Goal: Ask a question

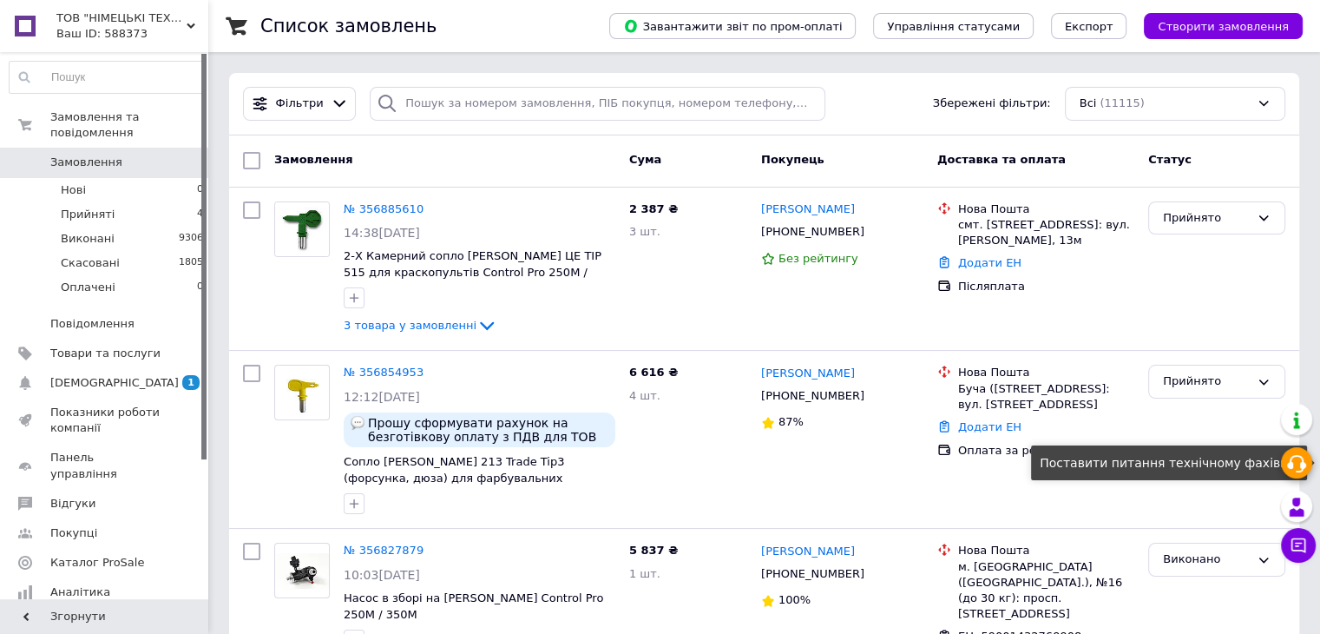
click at [1295, 463] on icon at bounding box center [1296, 463] width 21 height 21
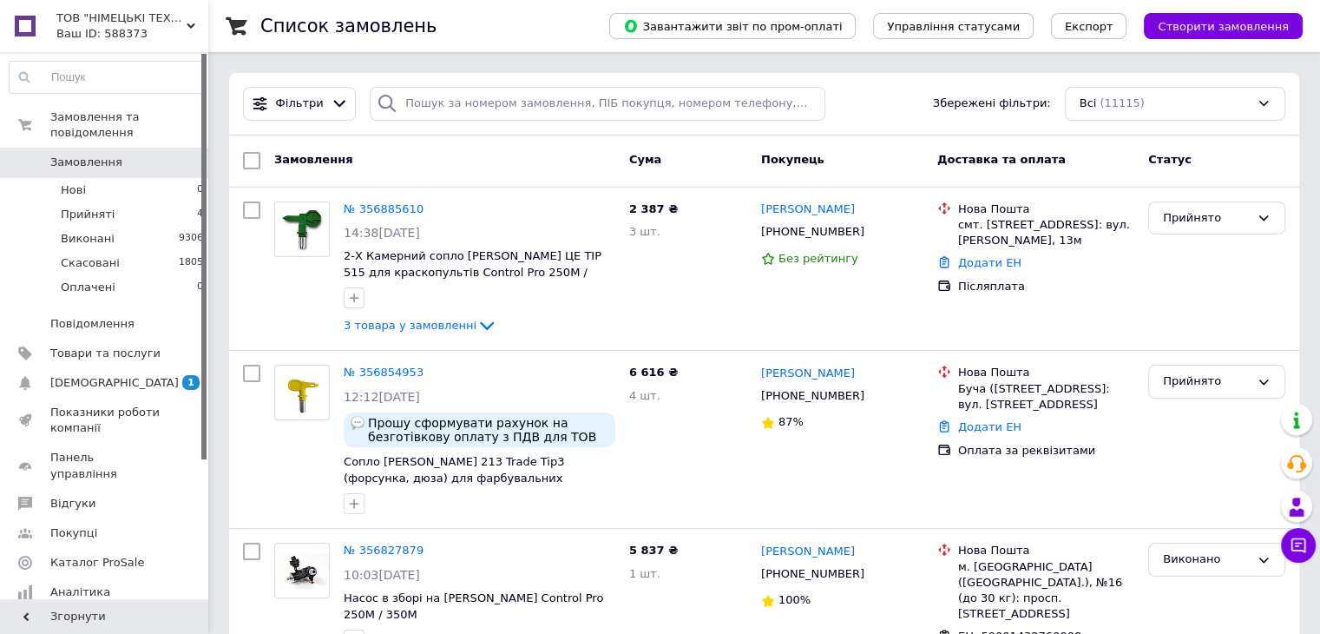
click at [1108, 143] on div "Замовлення Cума Покупець Доставка та оплата Статус" at bounding box center [764, 161] width 1070 height 52
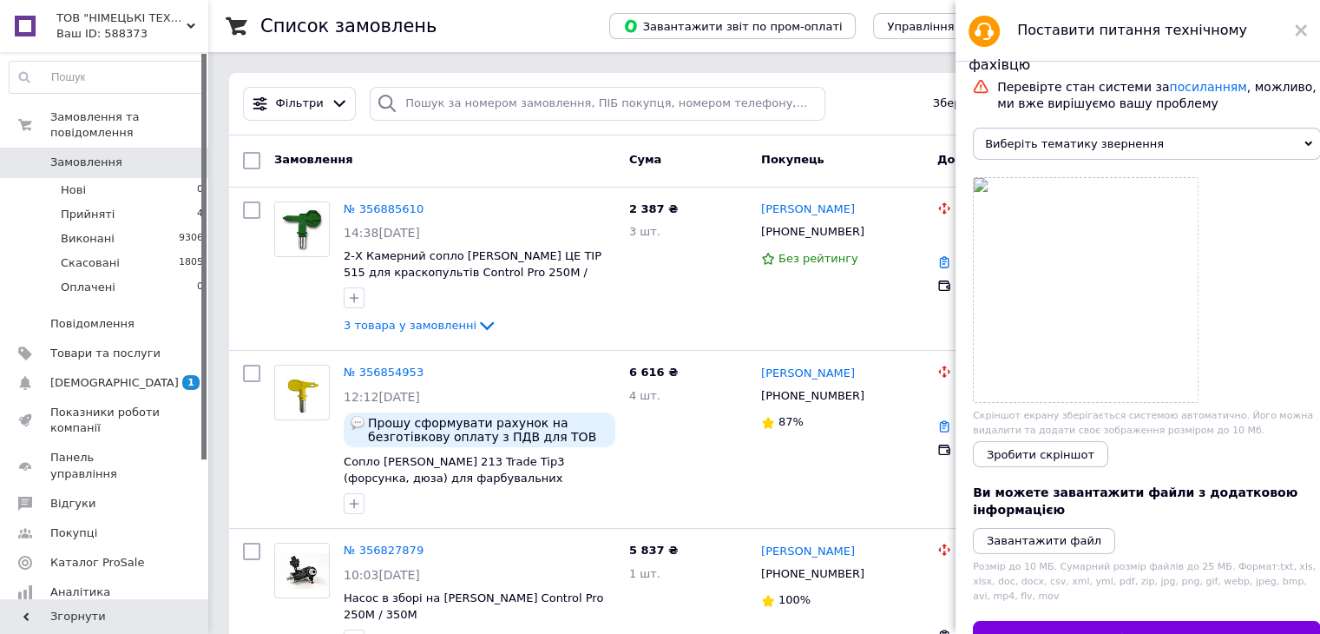
click at [1142, 148] on span "Виберіть тематику звернення" at bounding box center [1147, 144] width 348 height 32
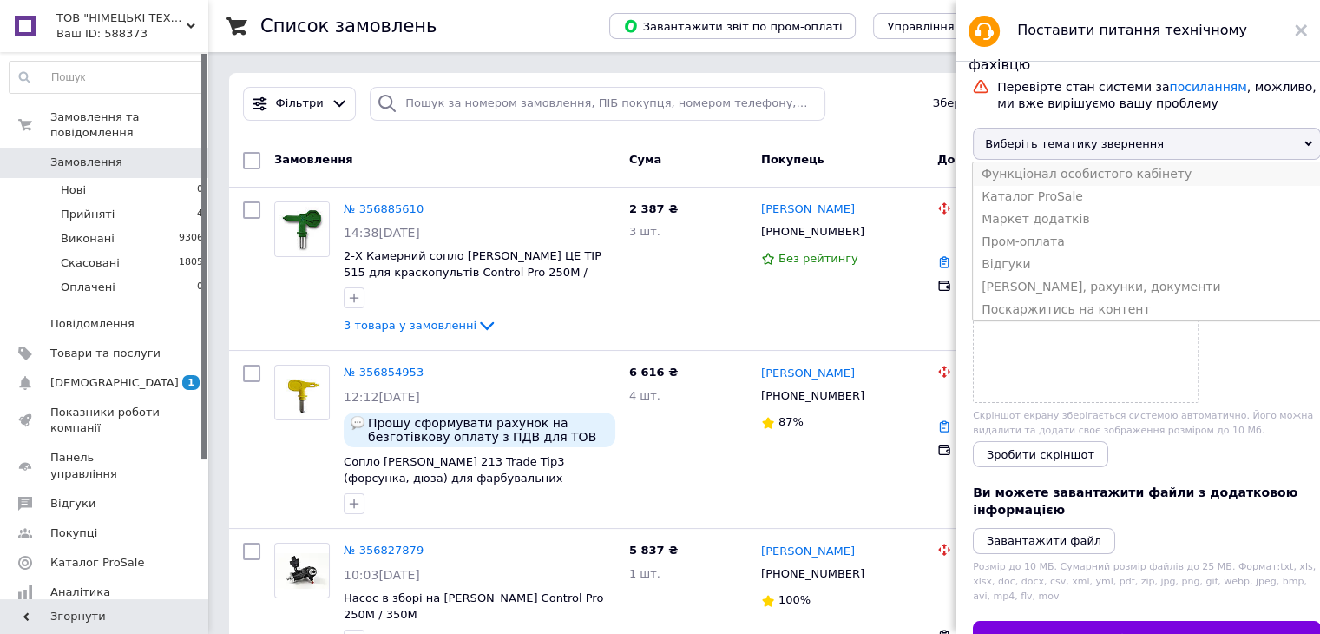
click at [1061, 180] on li "Функціонал особистого кабінету" at bounding box center [1147, 173] width 348 height 23
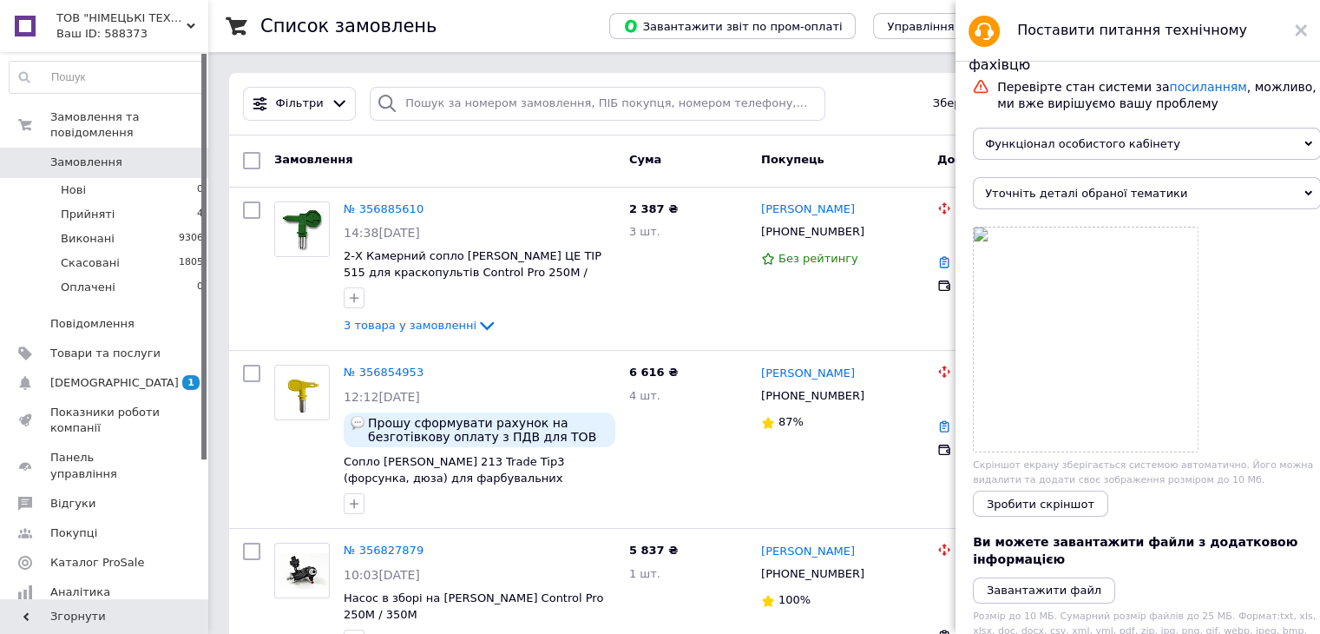
click at [1073, 200] on span "Уточніть деталі обраної тематики" at bounding box center [1147, 193] width 348 height 32
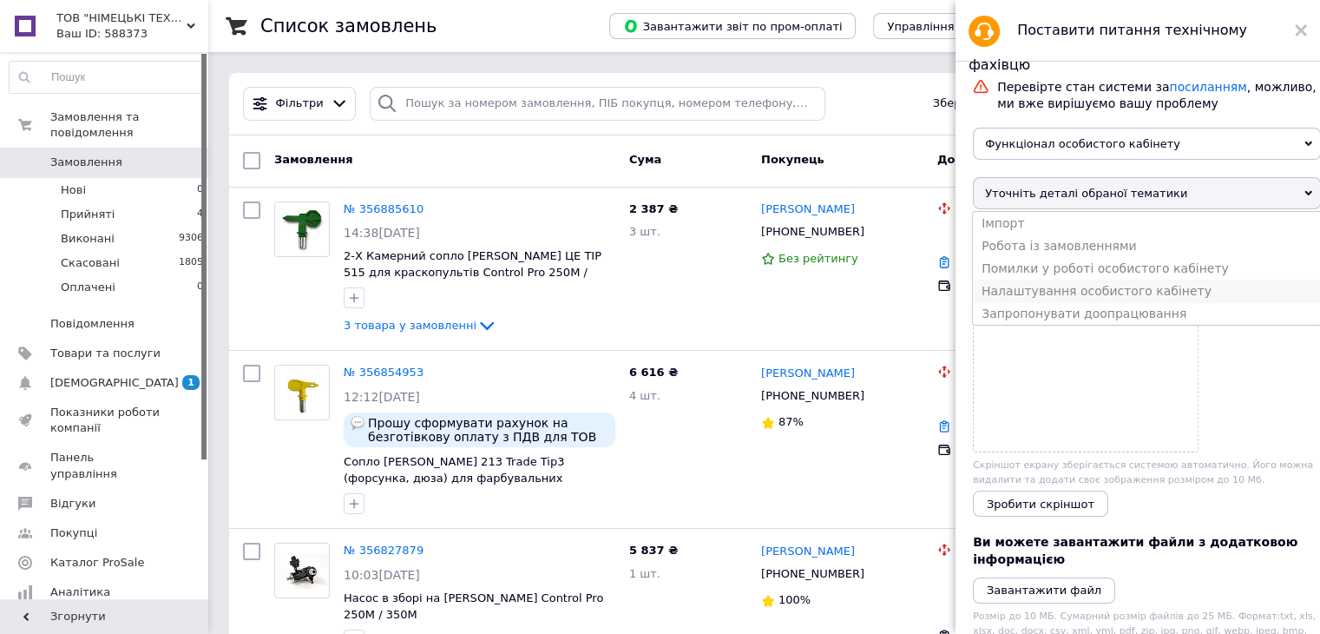
click at [1079, 302] on li "Налаштування особистого кабінету" at bounding box center [1147, 290] width 348 height 23
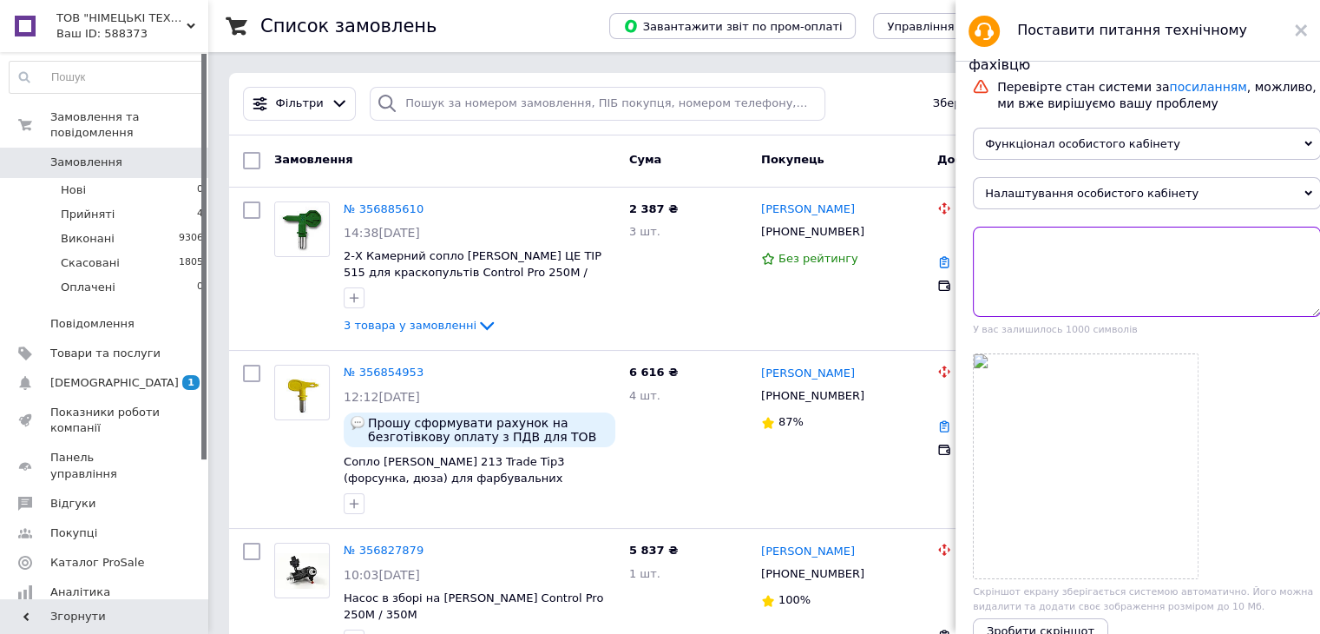
click at [1059, 275] on textarea at bounding box center [1147, 272] width 348 height 90
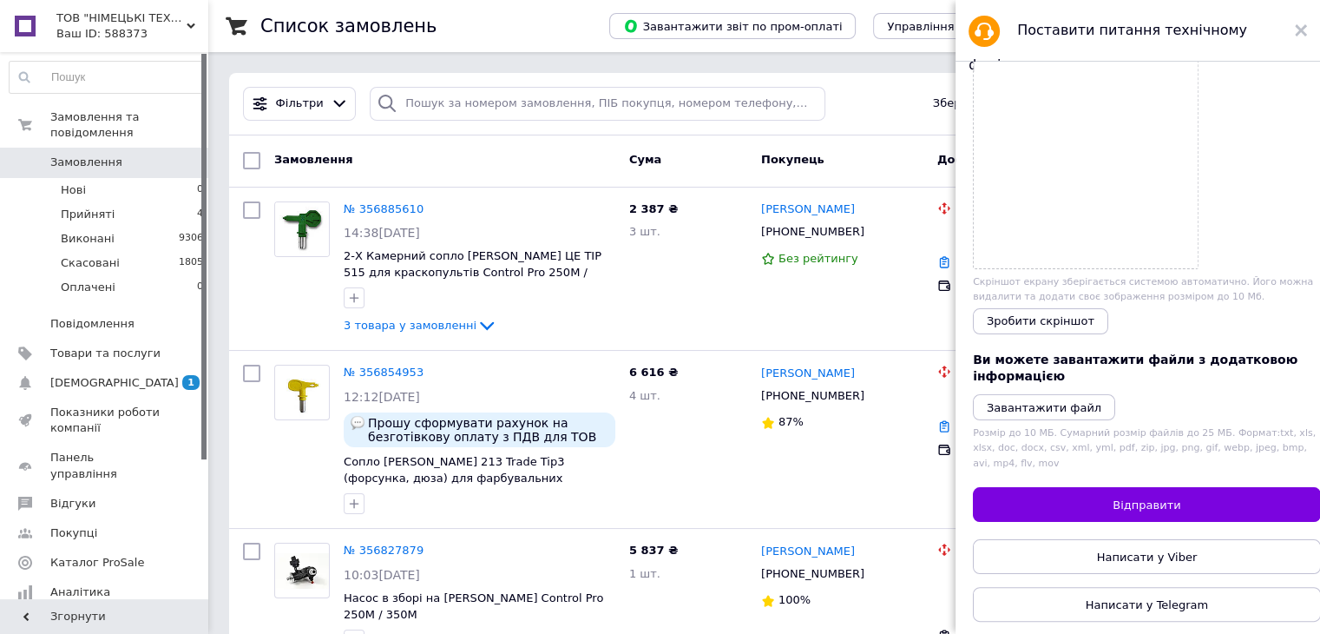
scroll to position [136, 0]
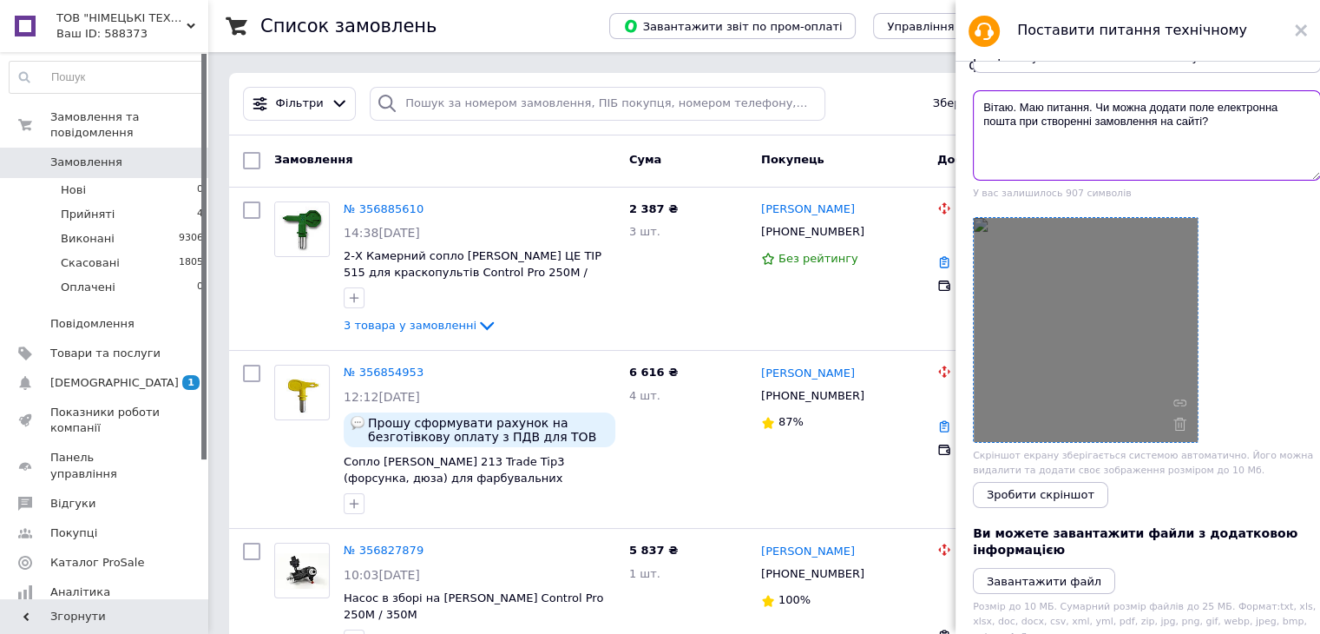
type textarea "Вітаю. Маю питання. Чи можна додати поле електронна пошта при створенні замовле…"
click at [1186, 428] on div at bounding box center [1086, 330] width 224 height 224
click at [1180, 430] on icon at bounding box center [1179, 423] width 13 height 13
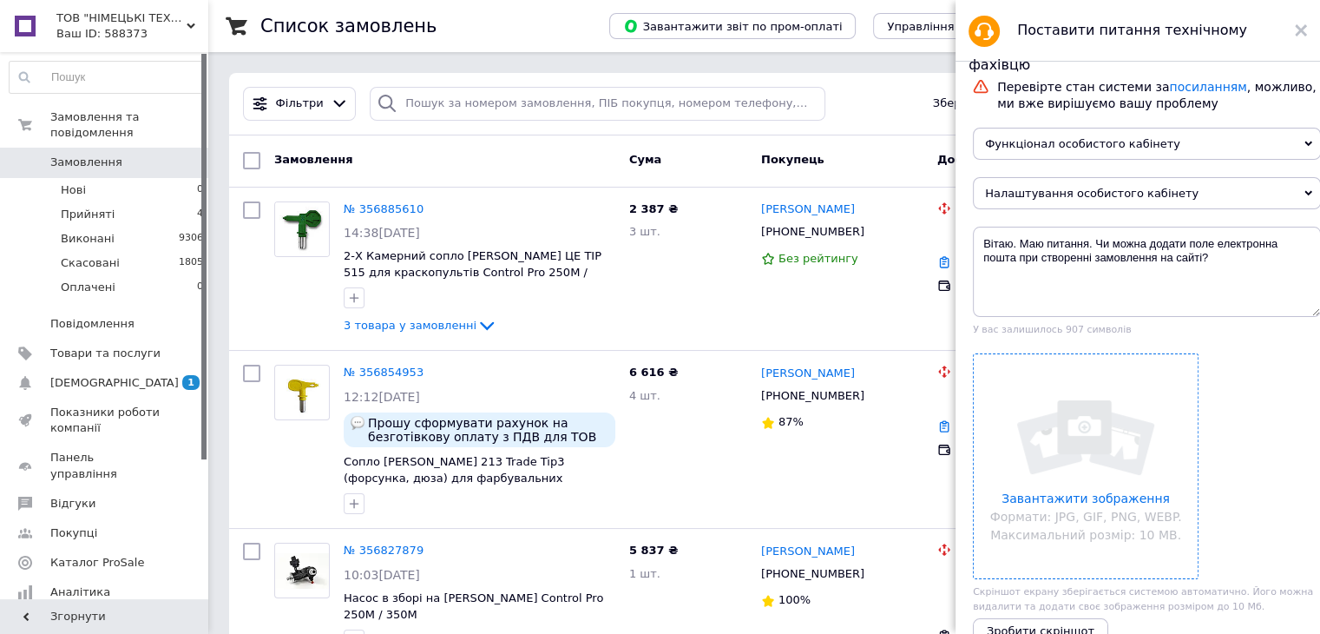
scroll to position [310, 0]
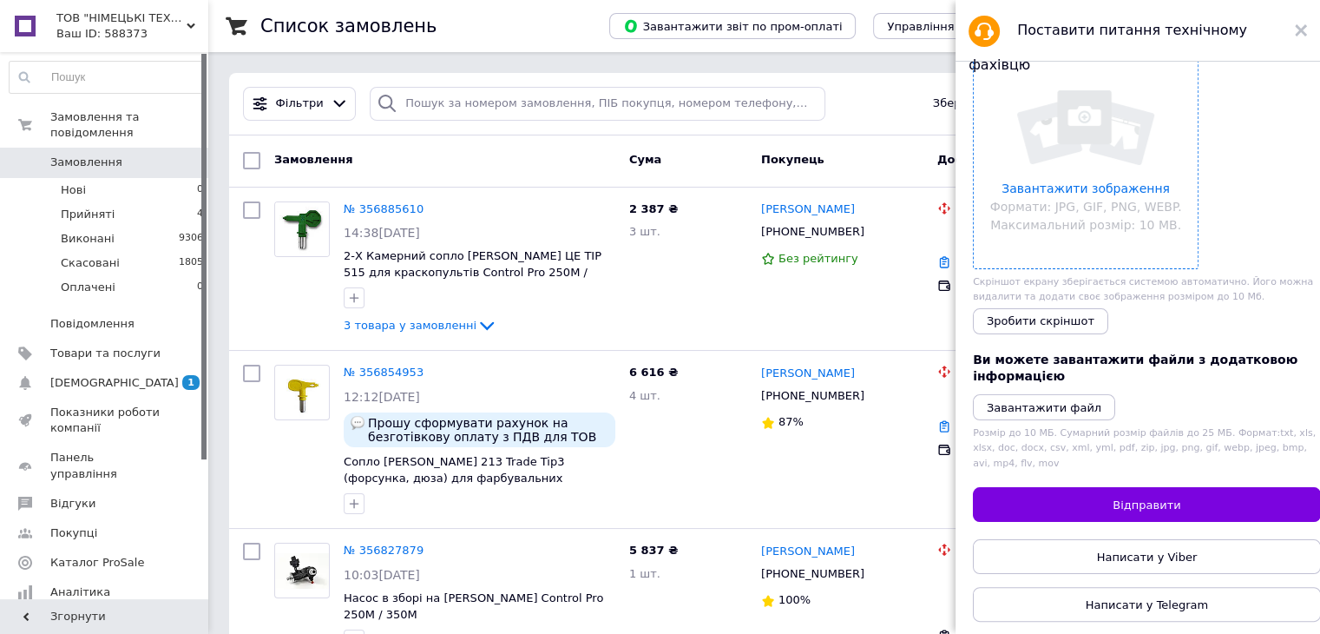
click at [1199, 515] on button "Відправити" at bounding box center [1147, 504] width 348 height 35
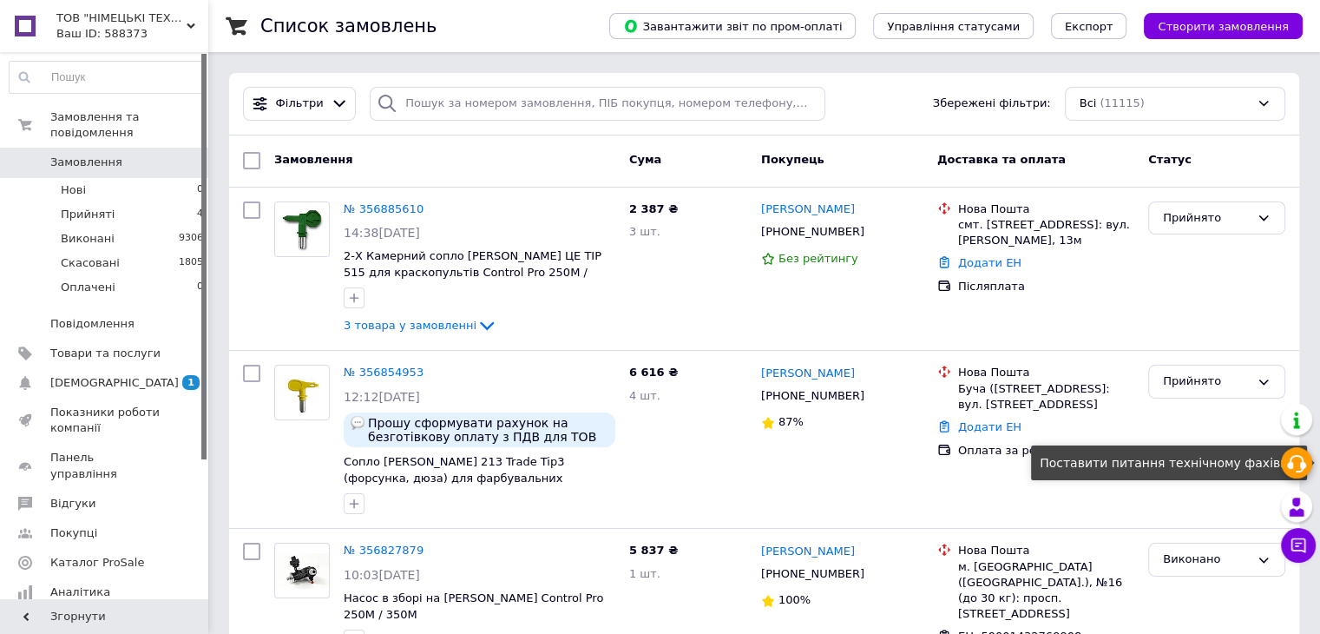
click at [1297, 461] on icon at bounding box center [1296, 463] width 21 height 21
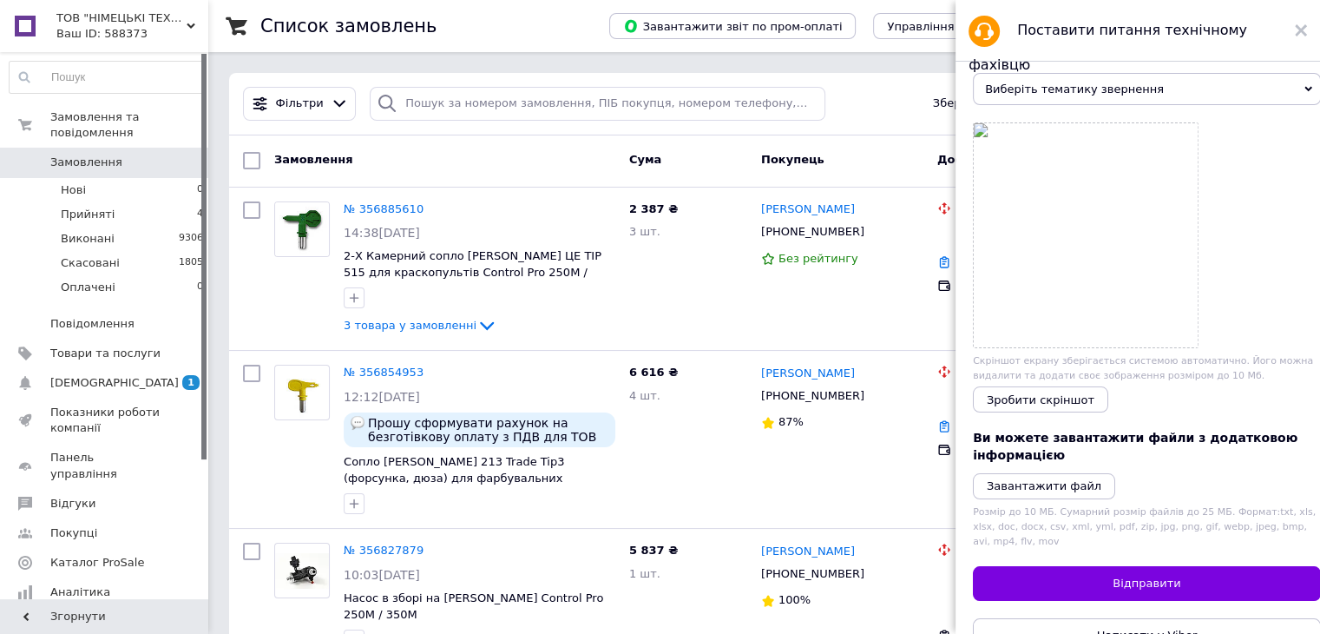
scroll to position [0, 0]
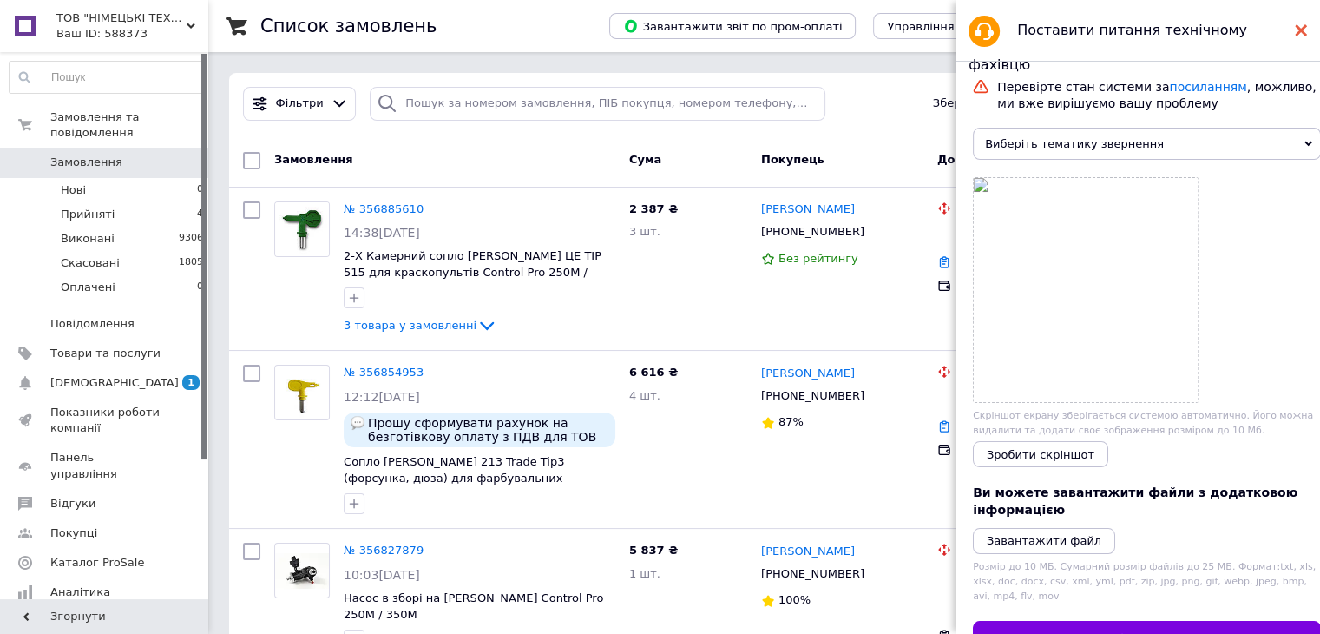
click at [1303, 24] on icon at bounding box center [1301, 30] width 12 height 12
